Goal: Task Accomplishment & Management: Use online tool/utility

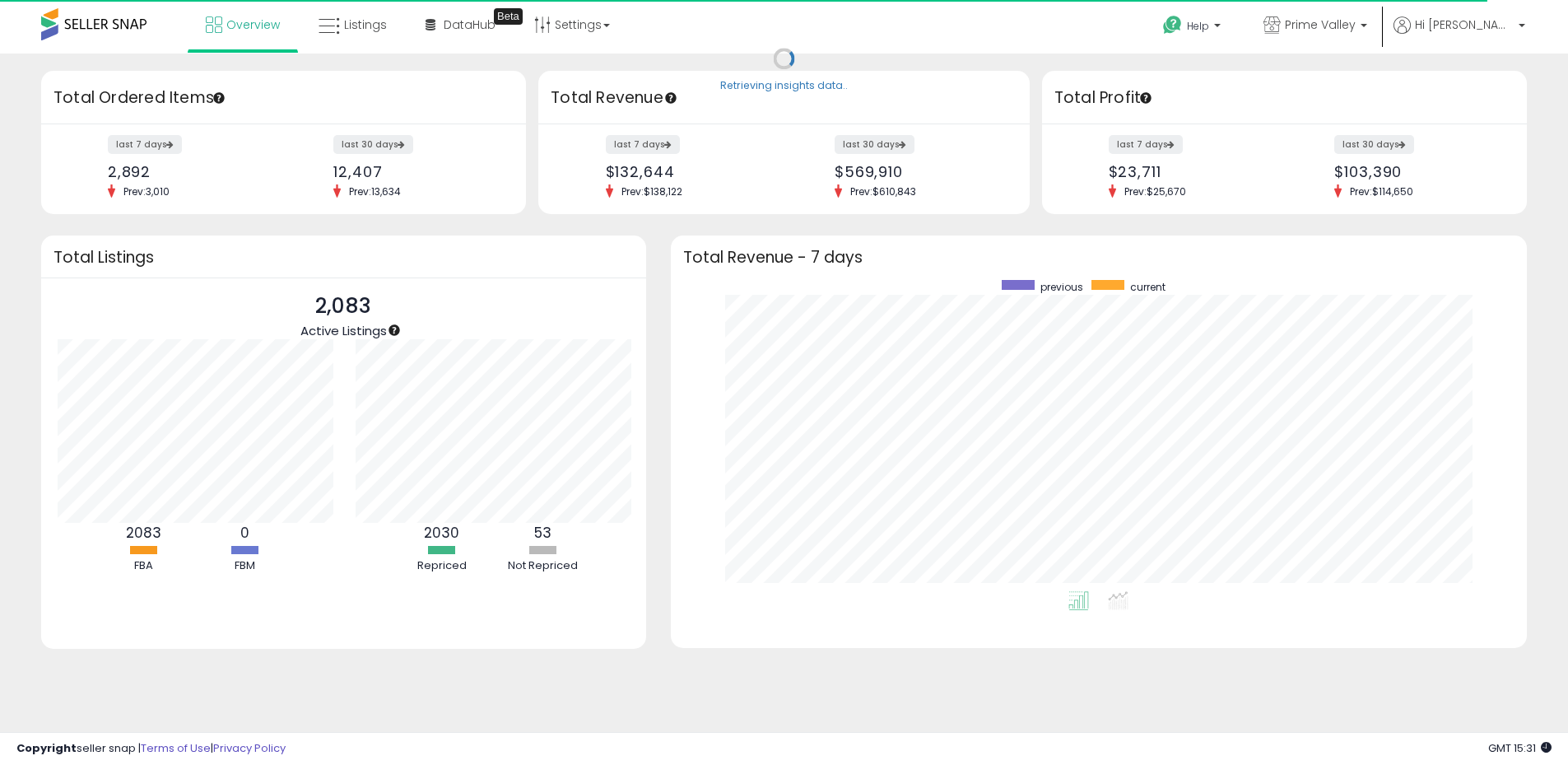
scroll to position [822881, 822214]
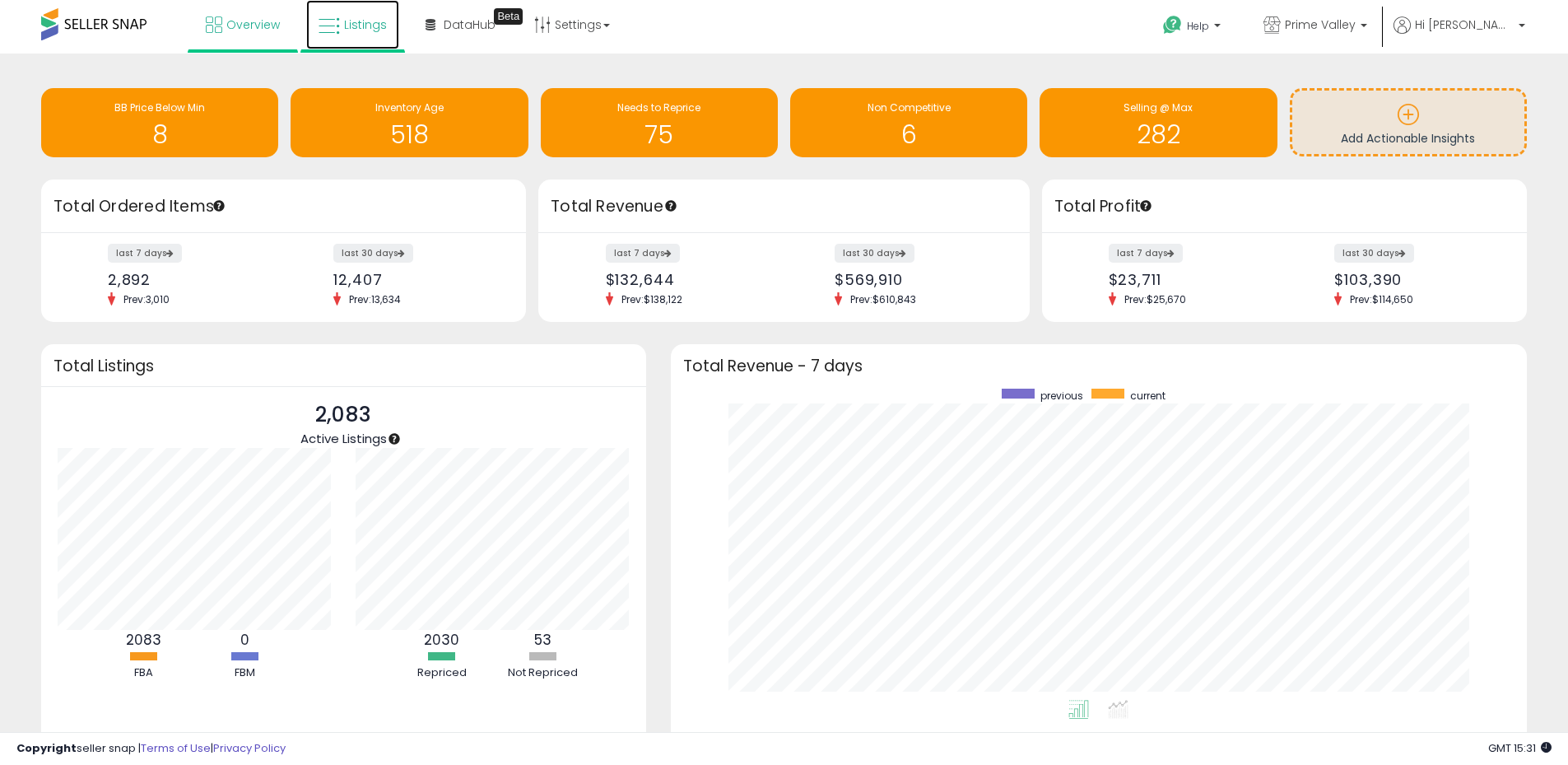
click at [362, 31] on span "Listings" at bounding box center [365, 24] width 43 height 16
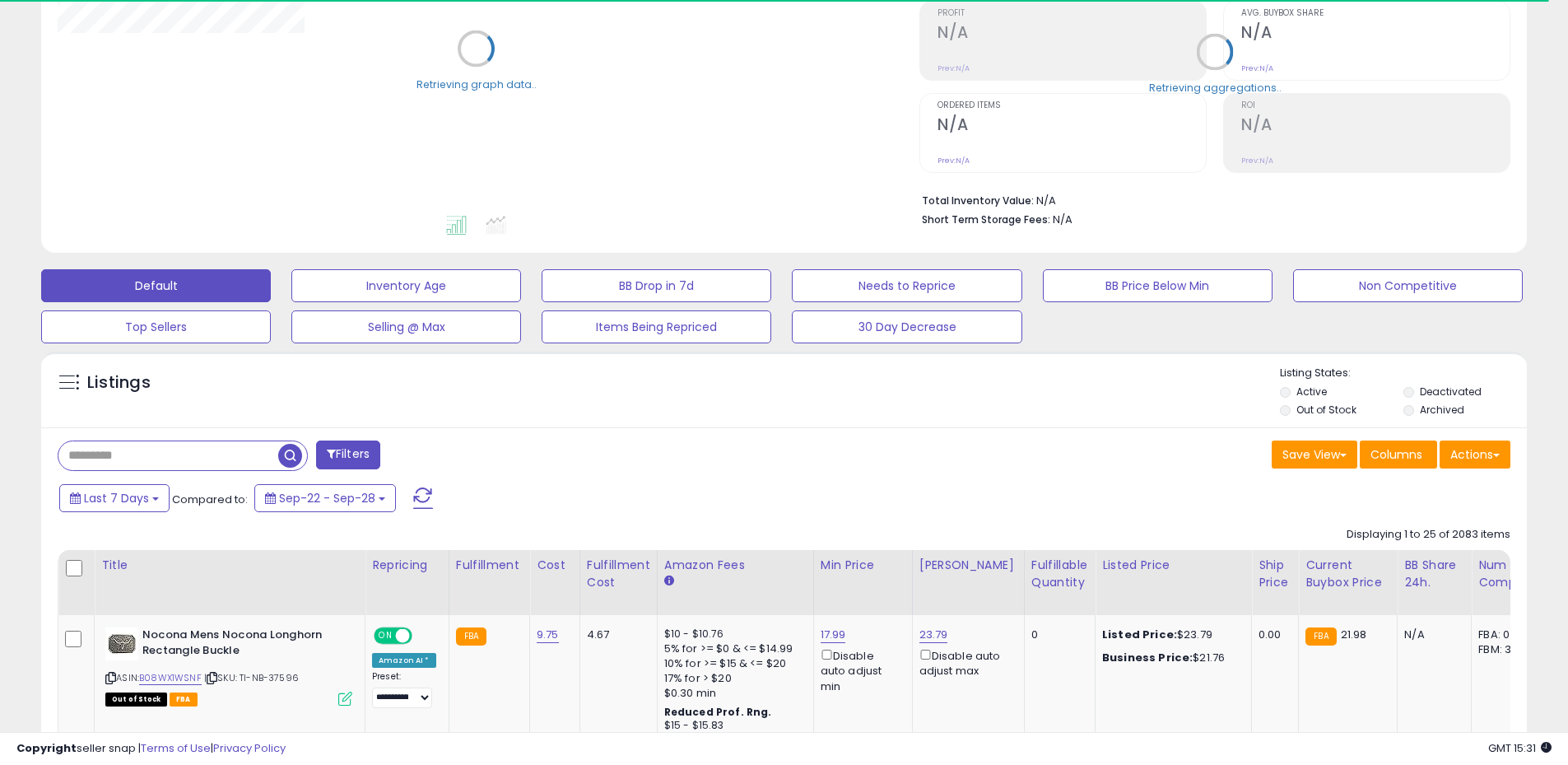
scroll to position [330, 0]
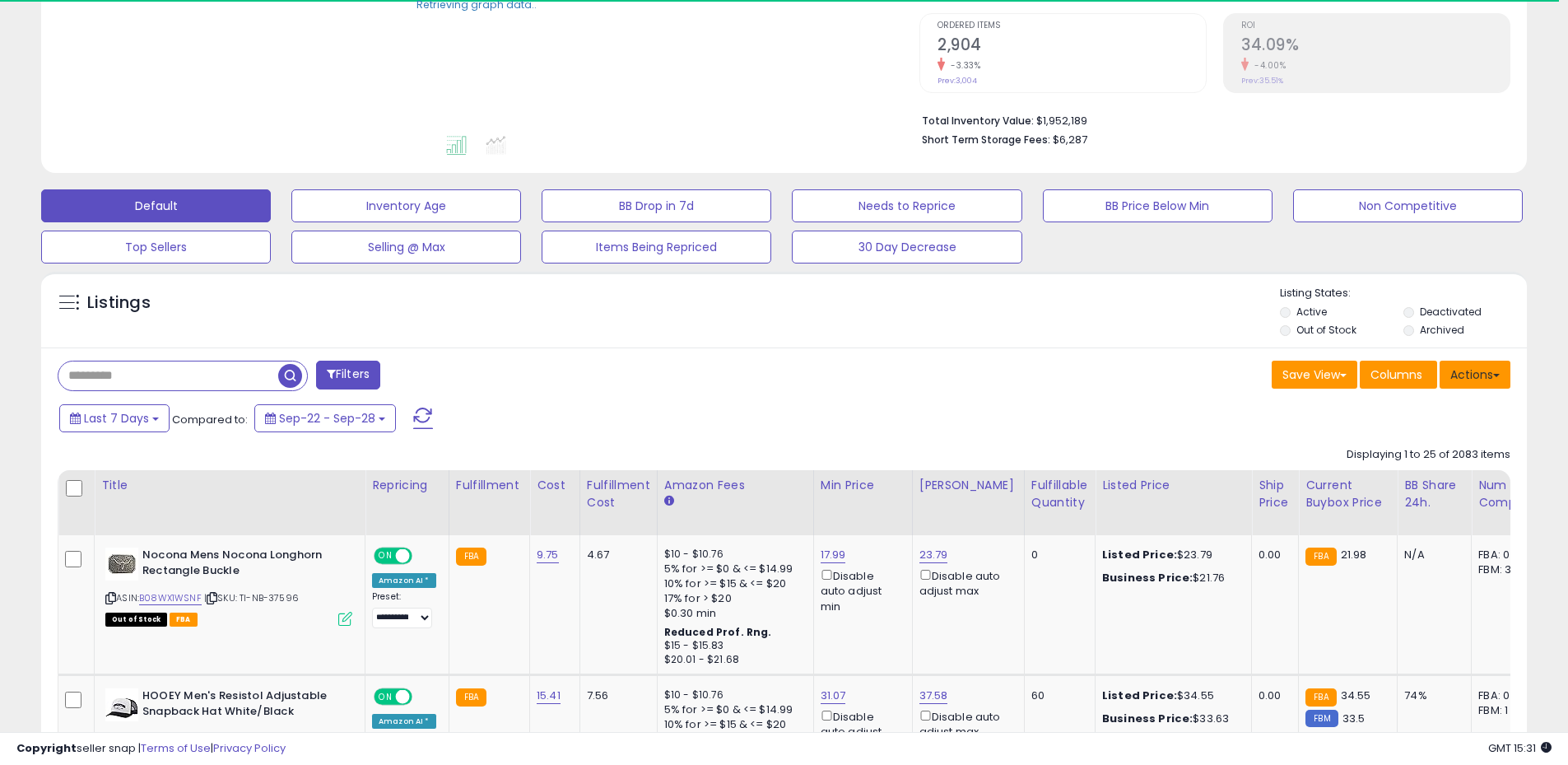
click at [1493, 371] on button "Actions" at bounding box center [1475, 374] width 70 height 28
click at [1424, 478] on link "Export All Columns" at bounding box center [1408, 479] width 180 height 26
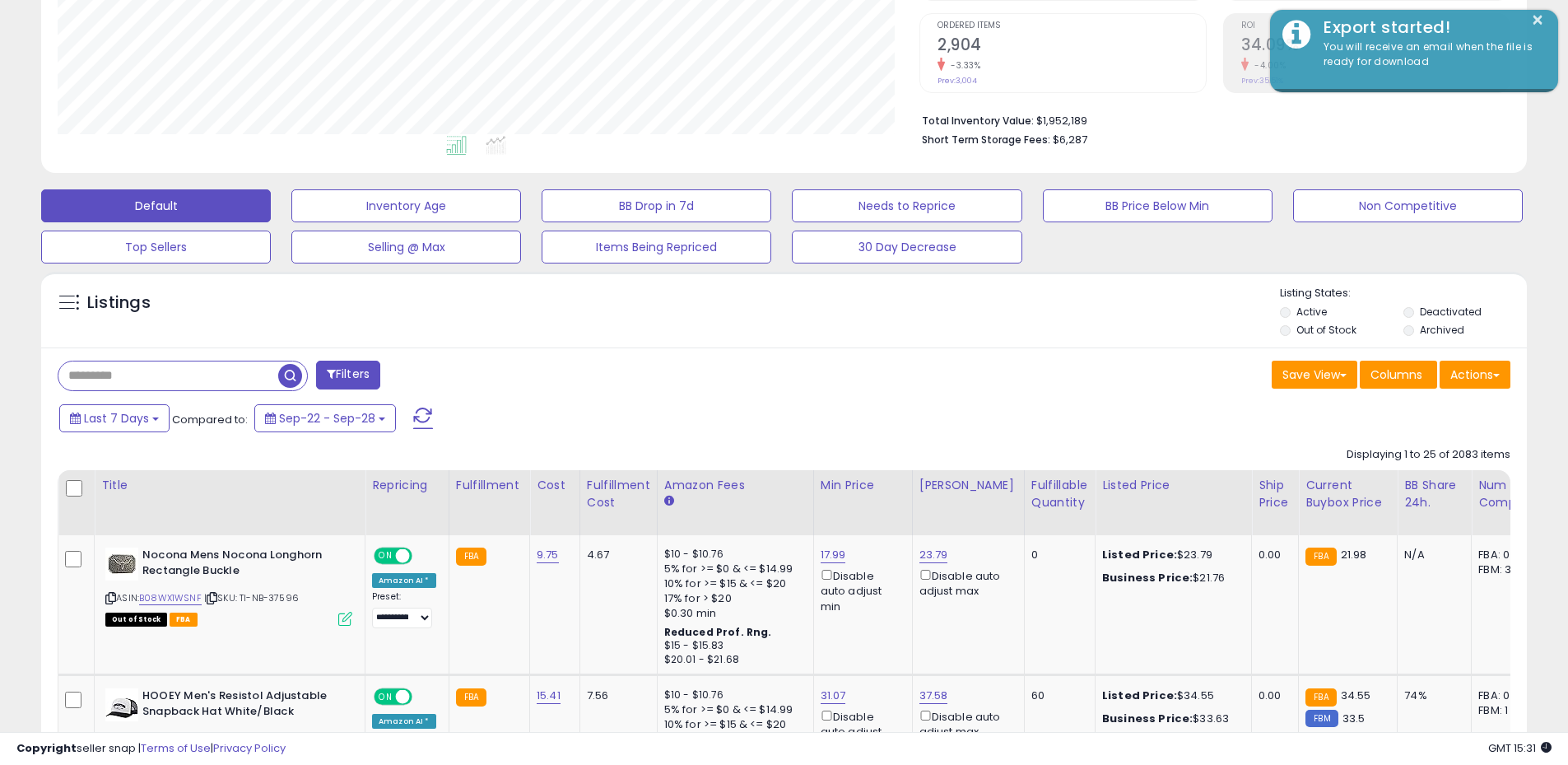
scroll to position [338, 862]
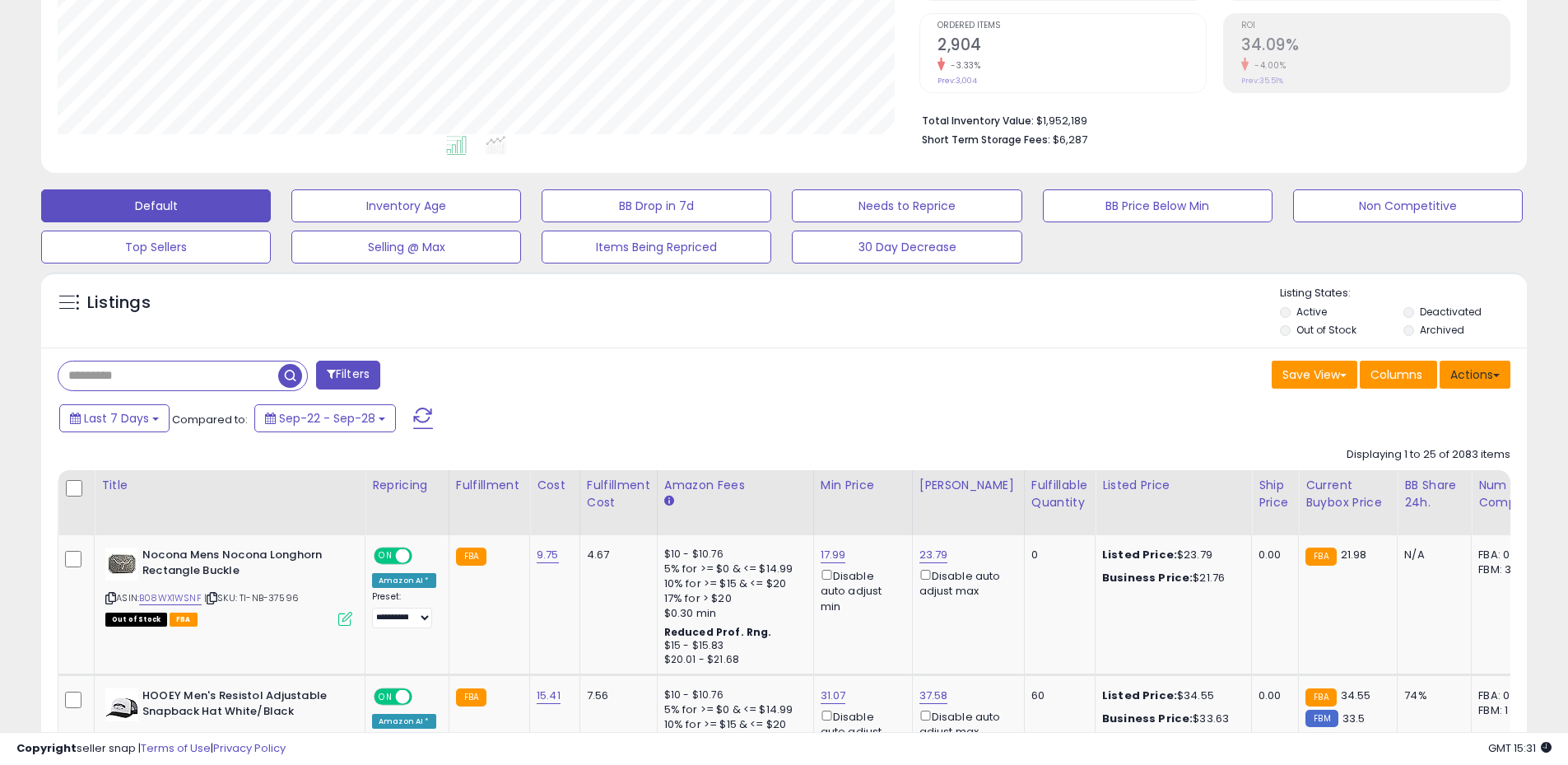
click at [1483, 380] on button "Actions" at bounding box center [1475, 374] width 70 height 28
click at [1413, 485] on link "Export All Columns" at bounding box center [1408, 479] width 180 height 26
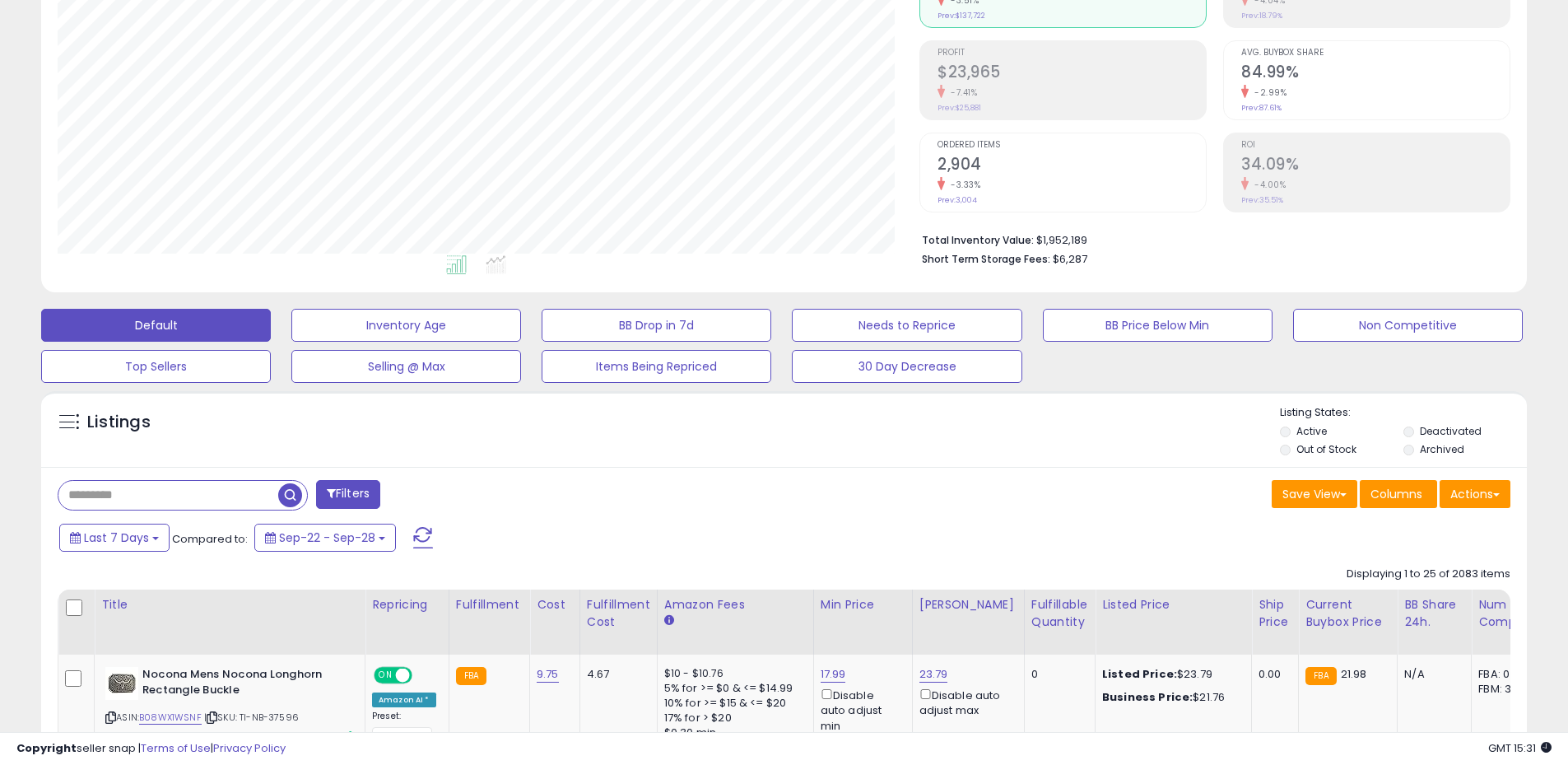
scroll to position [0, 0]
